Goal: Information Seeking & Learning: Learn about a topic

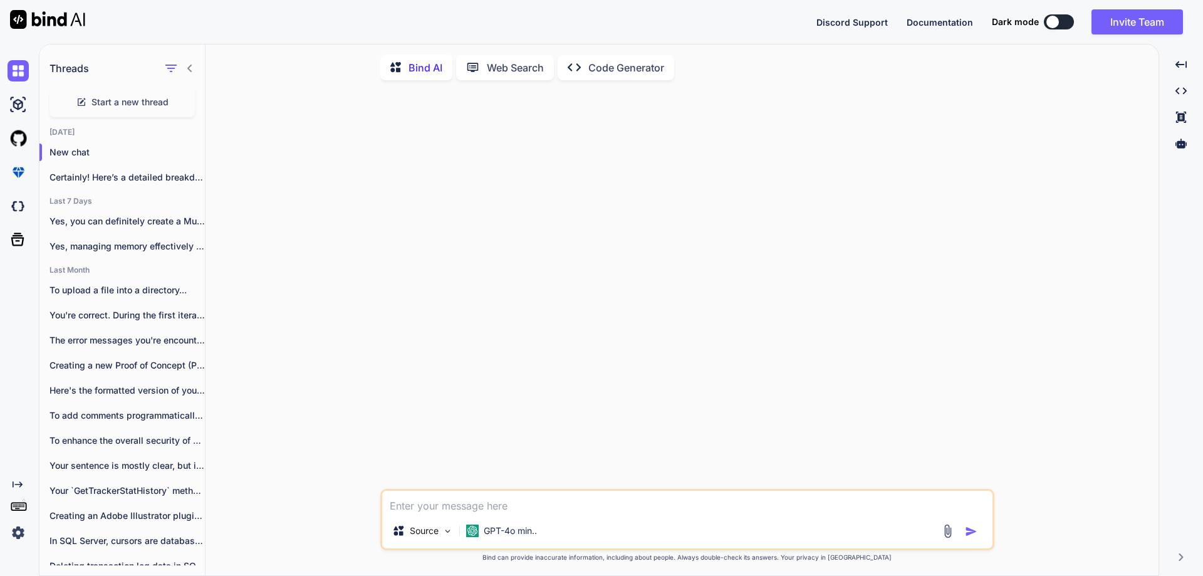
scroll to position [5, 0]
click at [558, 517] on div "Source GPT-4o min.." at bounding box center [687, 531] width 610 height 30
click at [560, 506] on textarea at bounding box center [687, 500] width 610 height 23
type textarea "write a program to add, subtract, divide and multiplication in python"
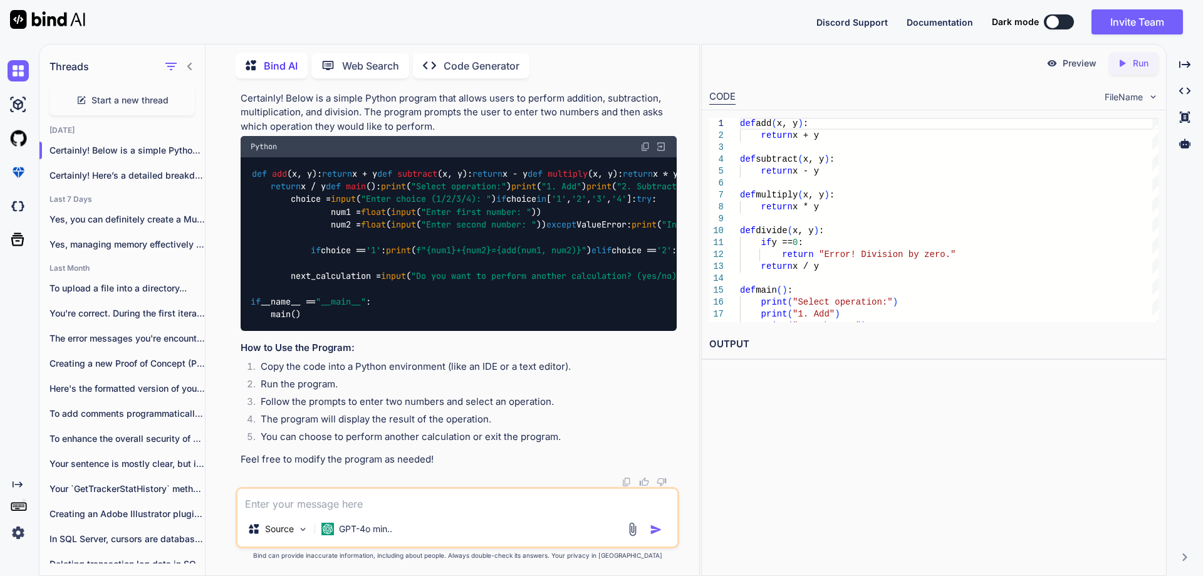
scroll to position [54, 0]
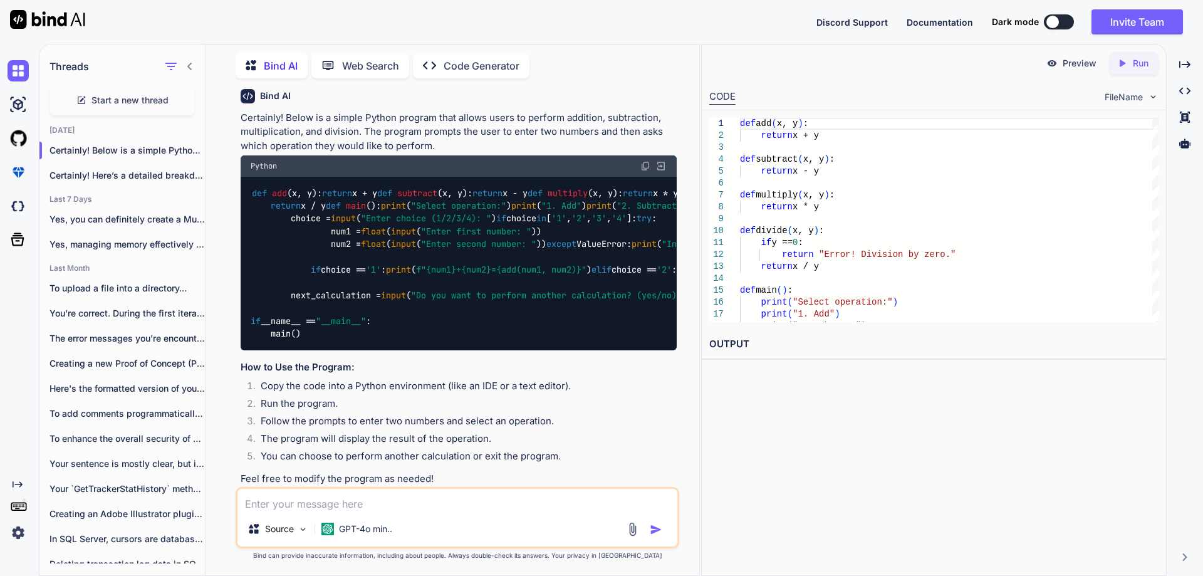
click at [458, 508] on textarea at bounding box center [457, 500] width 440 height 23
type textarea "great"
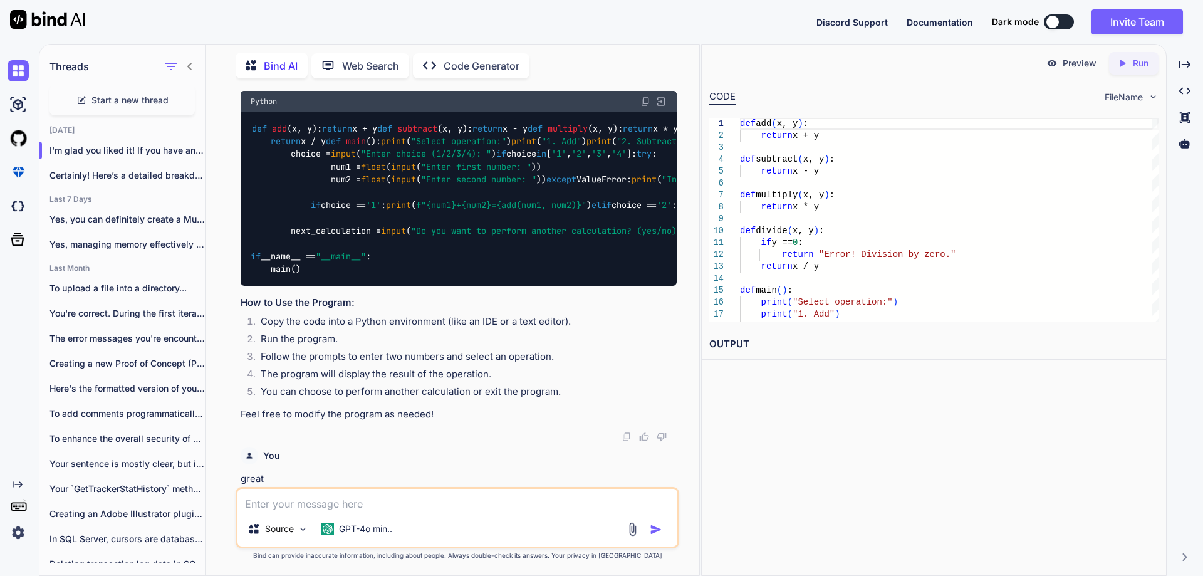
scroll to position [0, 0]
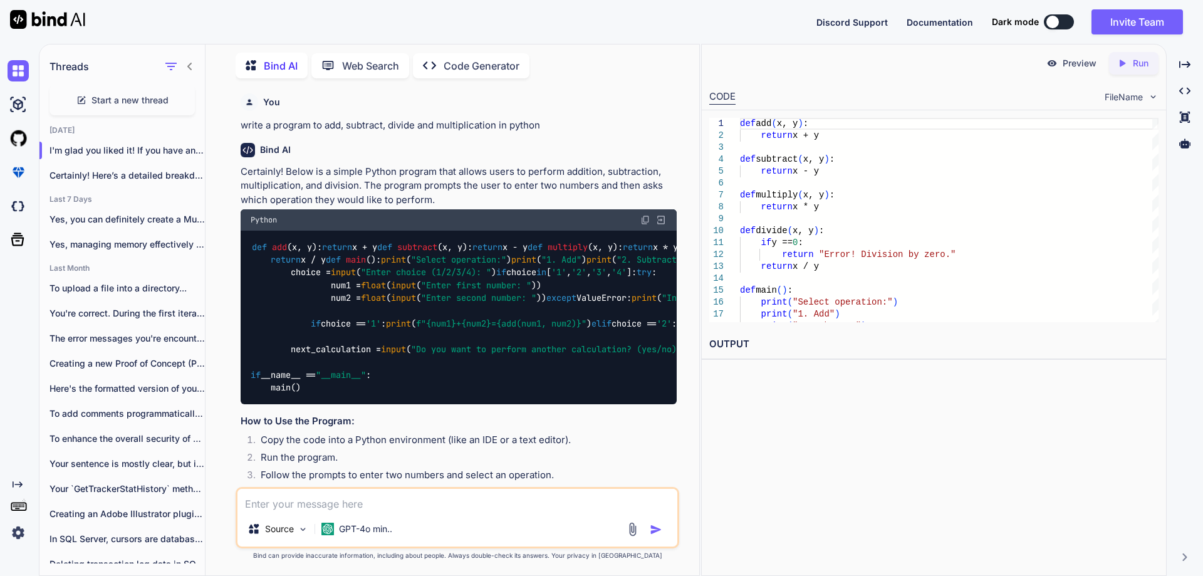
click at [515, 186] on p "Certainly! Below is a simple Python program that allows users to perform additi…" at bounding box center [459, 186] width 436 height 43
click at [466, 196] on p "Certainly! Below is a simple Python program that allows users to perform additi…" at bounding box center [459, 186] width 436 height 43
click at [357, 506] on textarea at bounding box center [457, 500] width 440 height 23
paste textarea "read the value from the array and dictionary in python"
type textarea "Get the value from the array and dictionary in python"
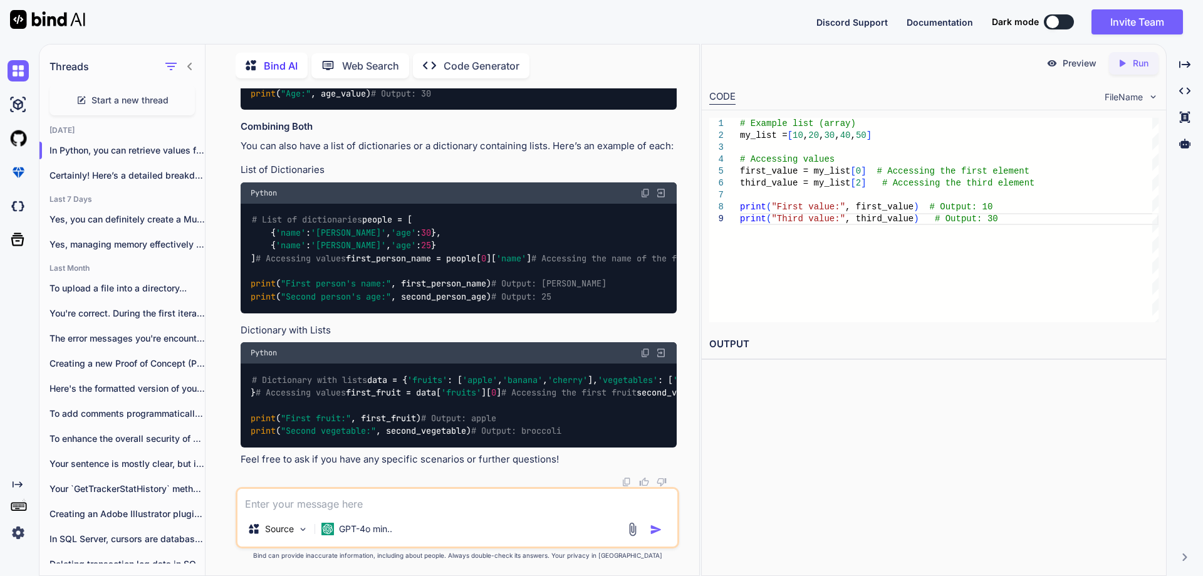
scroll to position [1795, 0]
click at [429, 506] on textarea at bounding box center [457, 500] width 440 height 23
type textarea "can we use the foreach loop?"
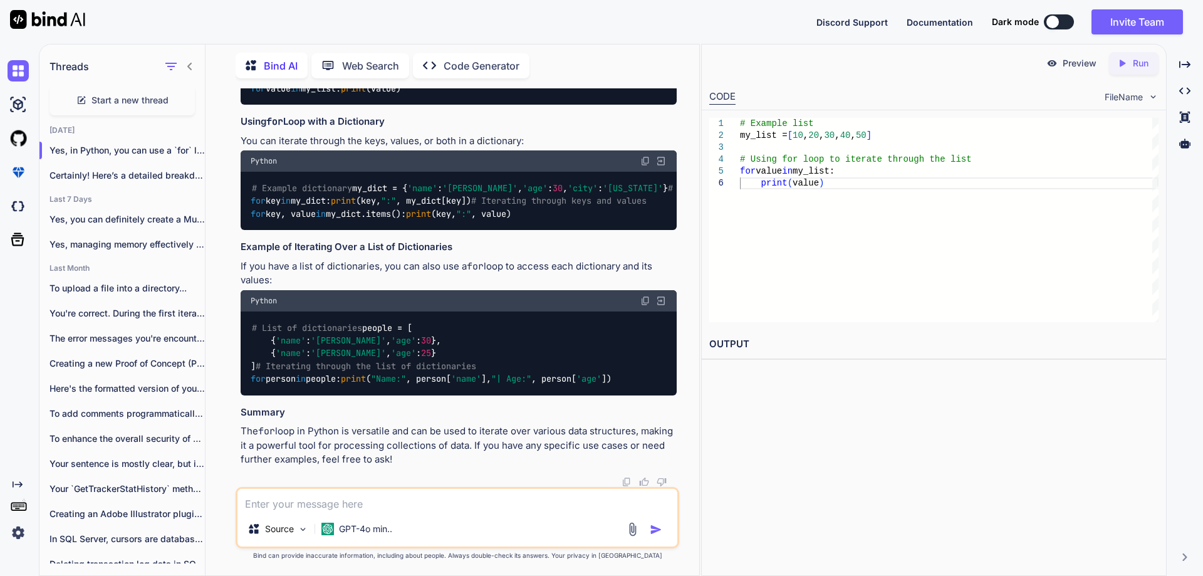
scroll to position [2356, 0]
drag, startPoint x: 251, startPoint y: 383, endPoint x: 385, endPoint y: 380, distance: 134.8
click at [385, 230] on div "# Example dictionary my_dict = { 'name' : '[PERSON_NAME]' , 'age' : [DEMOGRAPHI…" at bounding box center [459, 201] width 436 height 58
click at [384, 230] on div "# Example dictionary my_dict = { 'name' : '[PERSON_NAME]' , 'age' : [DEMOGRAPHI…" at bounding box center [459, 201] width 436 height 58
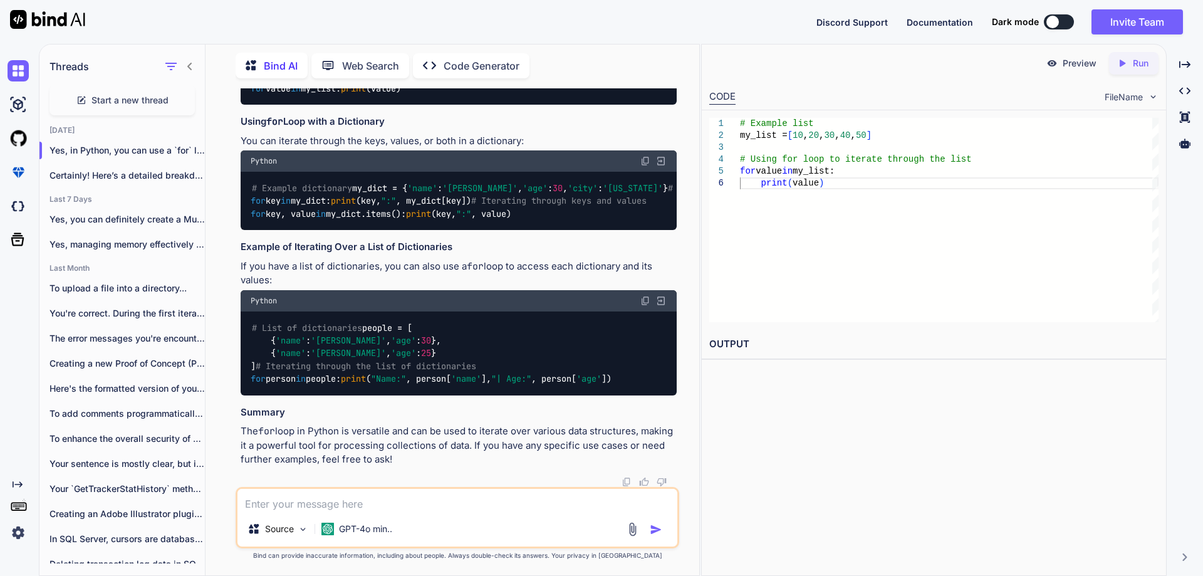
click at [252, 81] on span "# Example list" at bounding box center [287, 75] width 70 height 11
drag, startPoint x: 251, startPoint y: 227, endPoint x: 482, endPoint y: 229, distance: 231.2
click at [482, 105] on div "# Example list my_list = [ 10 , 20 , 30 , 40 , 50 ] # Using for loop to iterate…" at bounding box center [459, 83] width 436 height 46
copy span "# Using for loop to iterate through the list"
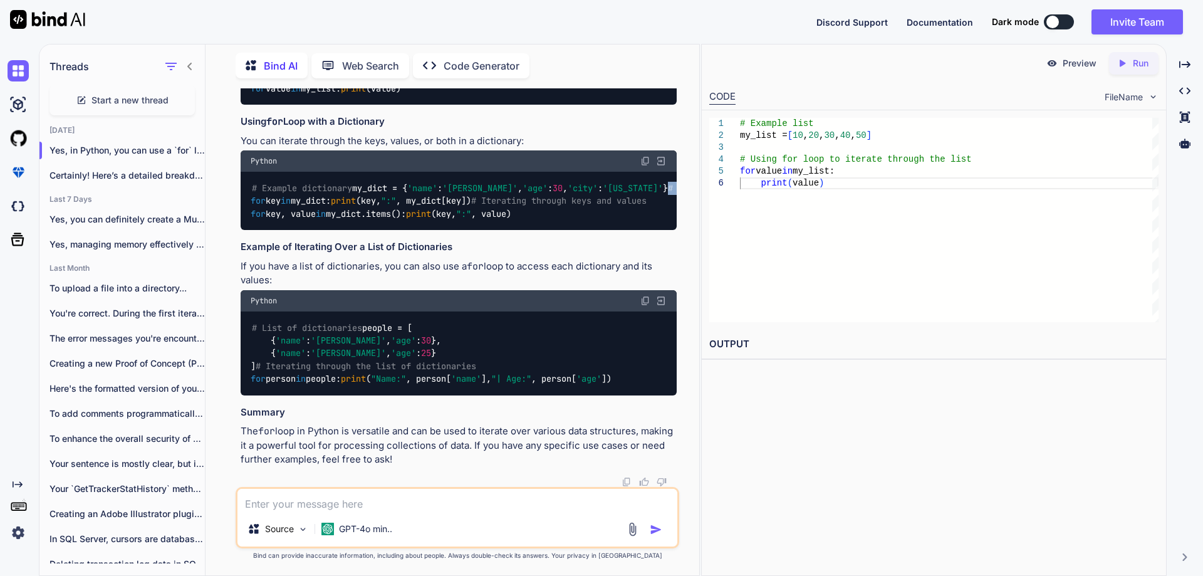
drag, startPoint x: 251, startPoint y: 318, endPoint x: 384, endPoint y: 315, distance: 133.5
click at [384, 230] on div "# Example dictionary my_dict = { 'name' : '[PERSON_NAME]' , 'age' : [DEMOGRAPHI…" at bounding box center [459, 201] width 436 height 58
copy span "# Iterating through keys"
drag, startPoint x: 253, startPoint y: 370, endPoint x: 446, endPoint y: 373, distance: 193.6
click at [446, 230] on div "# Example dictionary my_dict = { 'name' : '[PERSON_NAME]' , 'age' : [DEMOGRAPHI…" at bounding box center [459, 201] width 436 height 58
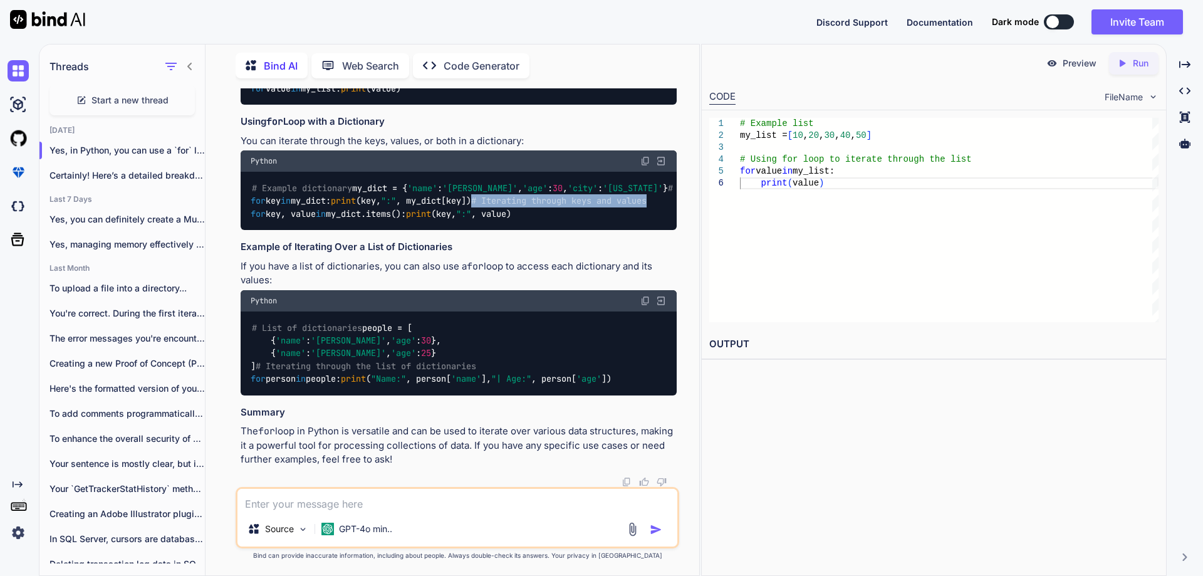
copy span "# Iterating through keys and values"
